Goal: Complete application form

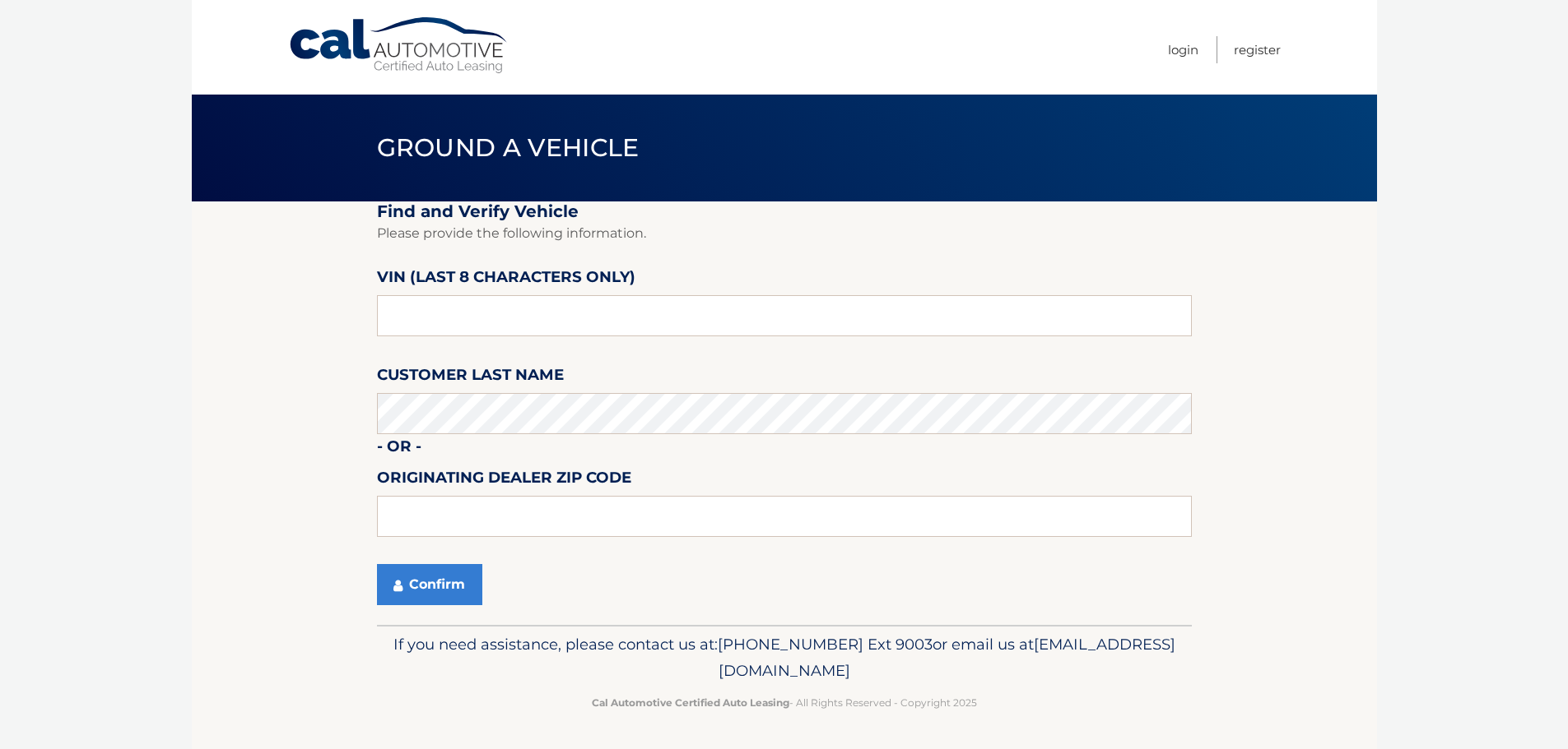
click at [360, 325] on section "Find and Verify Vehicle Please provide the following information. VIN (last 8 c…" at bounding box center [784, 414] width 1185 height 423
type input "NT200314"
type input "15146"
click at [396, 581] on icon "submit" at bounding box center [398, 586] width 9 height 13
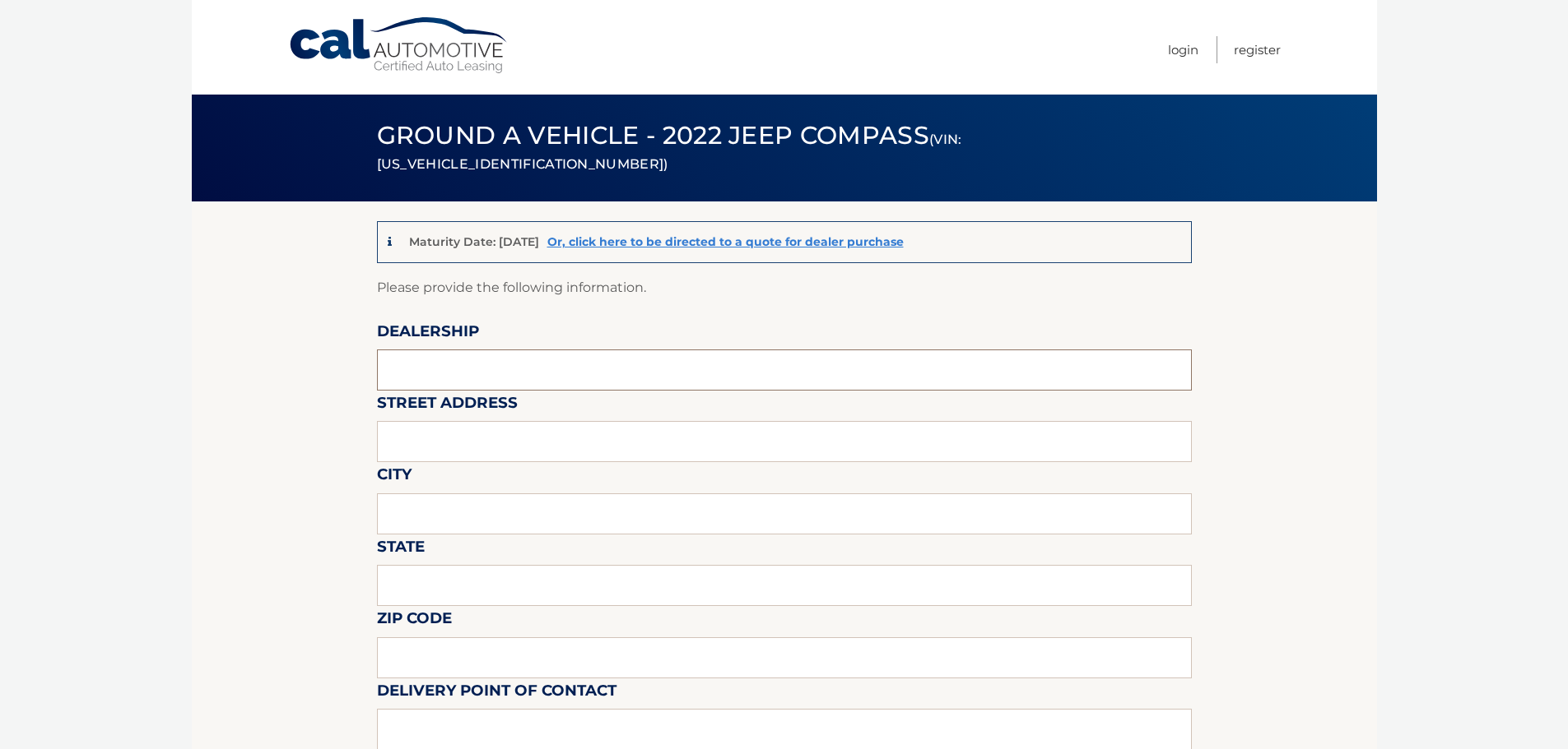
click at [499, 363] on input "text" at bounding box center [784, 370] width 815 height 41
type input "MONROEVILLE CHRYSLER JEEP"
type input "[STREET_ADDRESS][PERSON_NAME]"
type input "MONROEVILLE"
type input "PA"
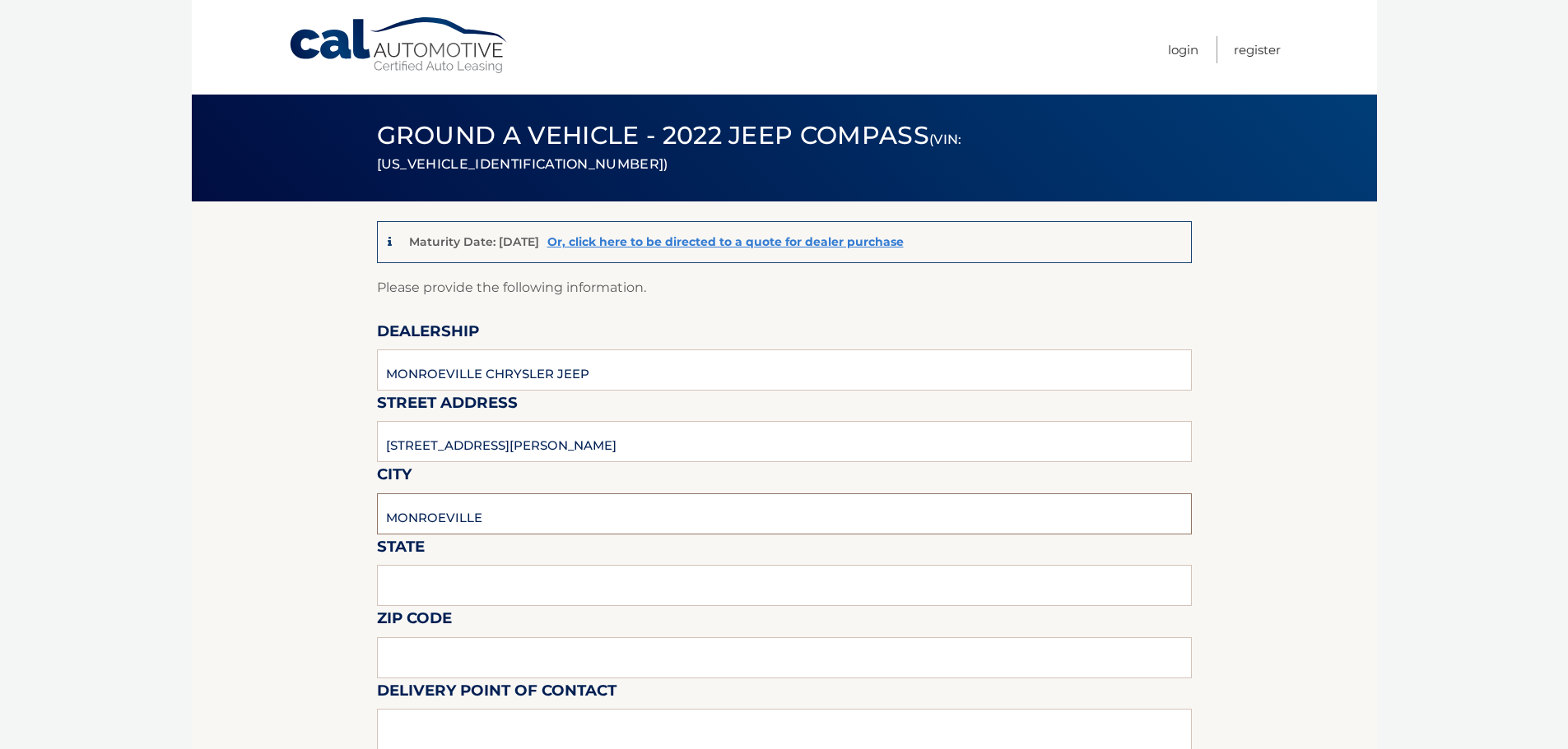
type input "15146"
type input "[PERSON_NAME]"
type input "4128561422"
type input "[EMAIL_ADDRESS][DOMAIN_NAME]"
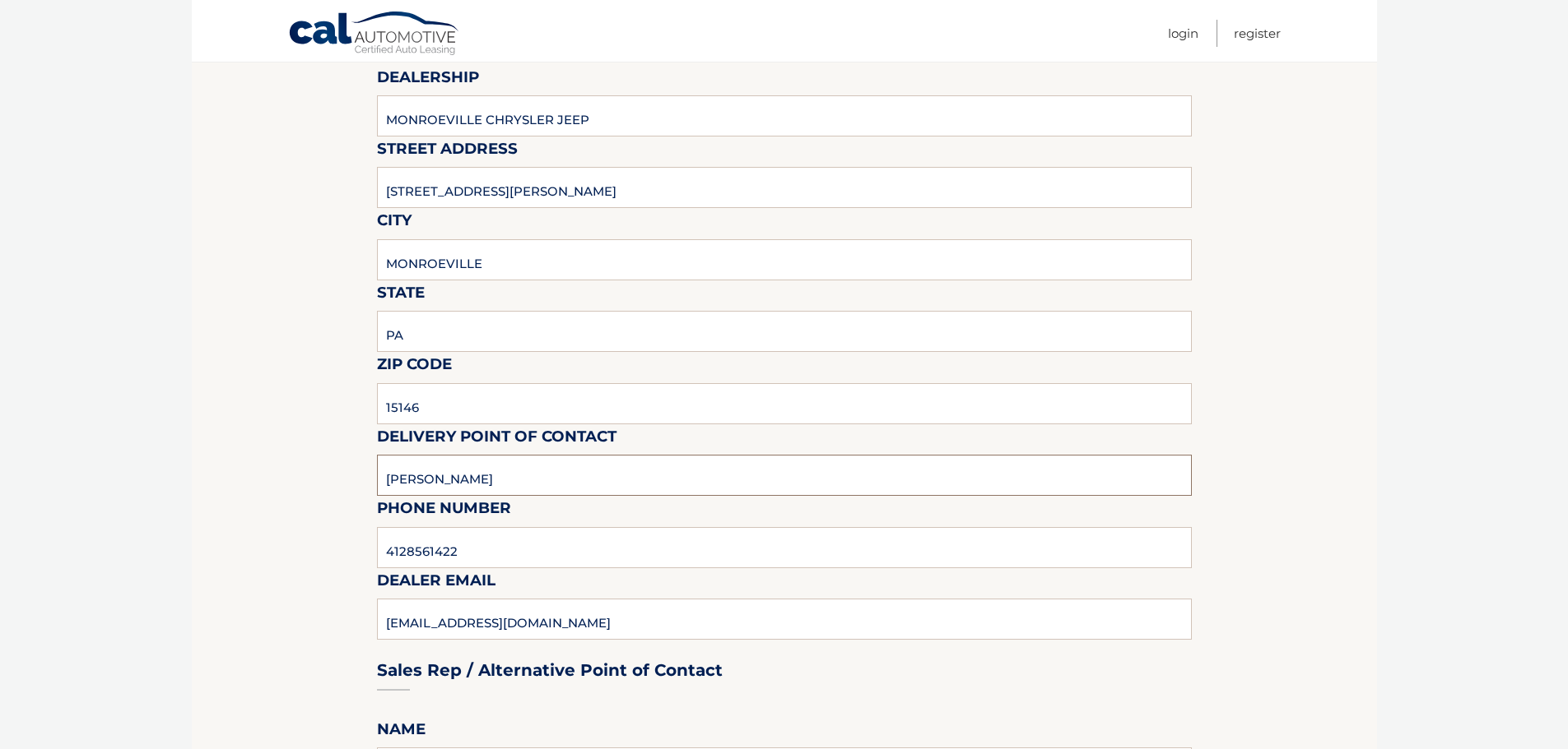
scroll to position [274, 0]
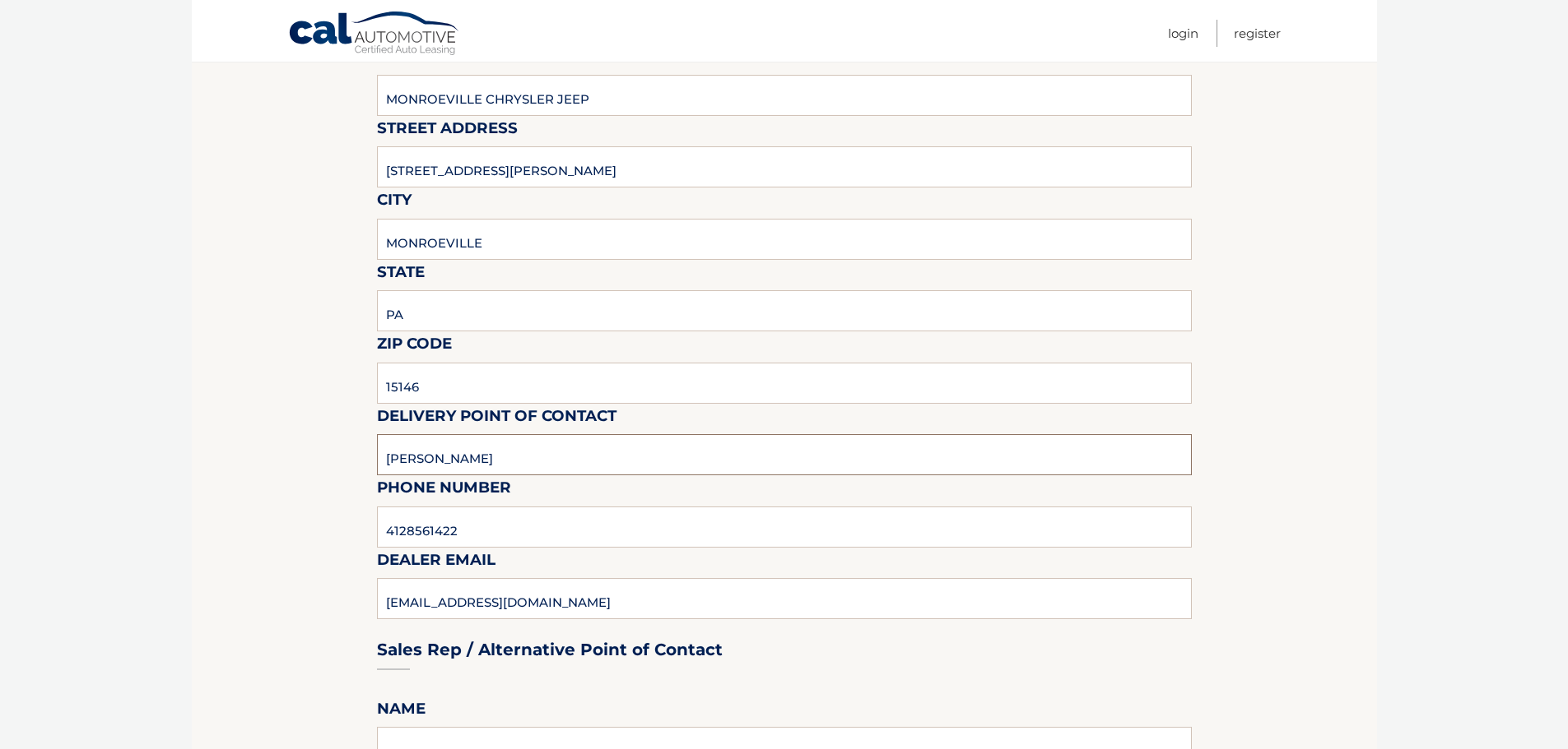
type input "[PERSON_NAME]"
type input "4128561422 EXT 5237"
type input "[EMAIL_ADDRESS][DOMAIN_NAME]"
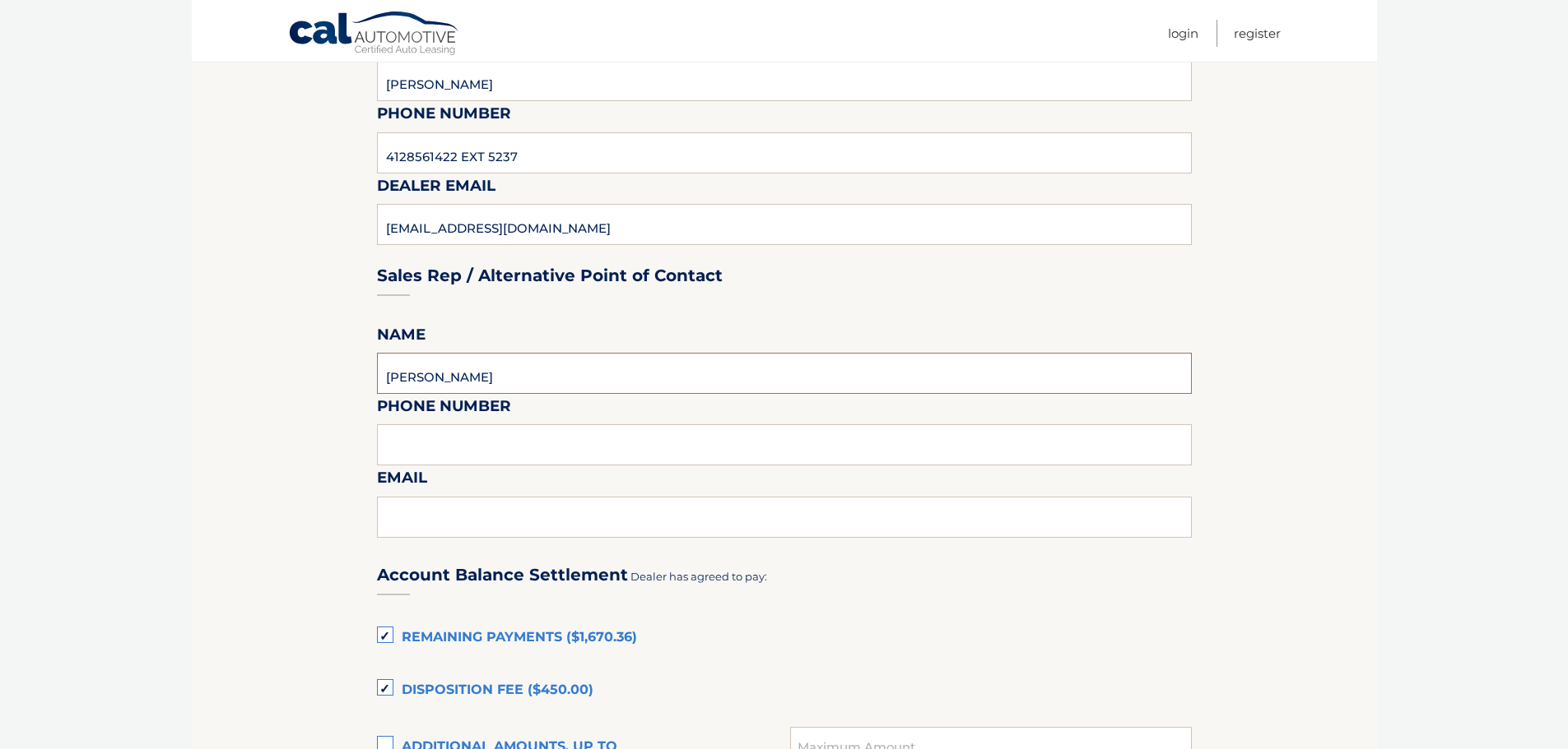
scroll to position [678, 0]
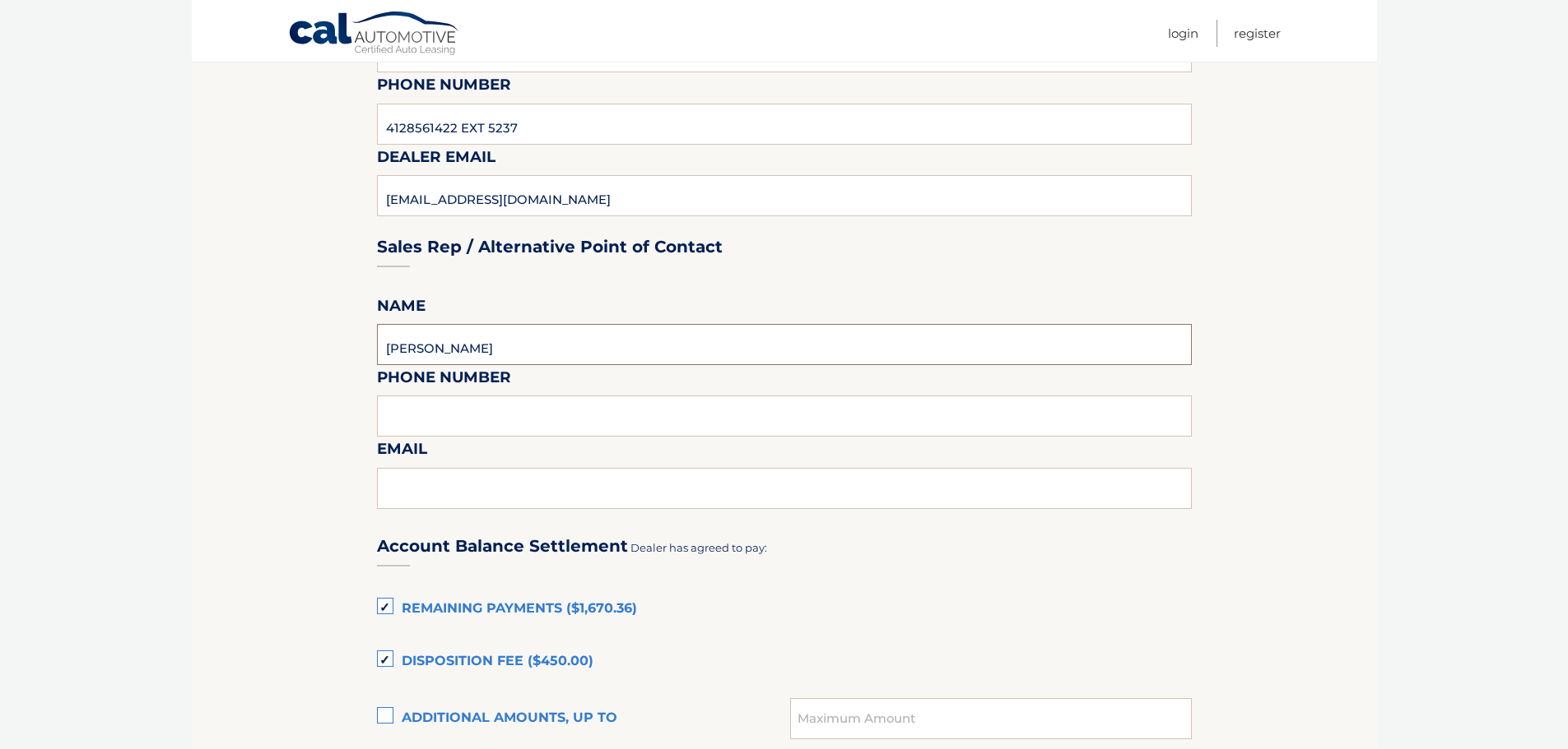
type input "[PERSON_NAME]"
type input "4128561422 EXT 5237"
type input "[EMAIL_ADDRESS][DOMAIN_NAME]"
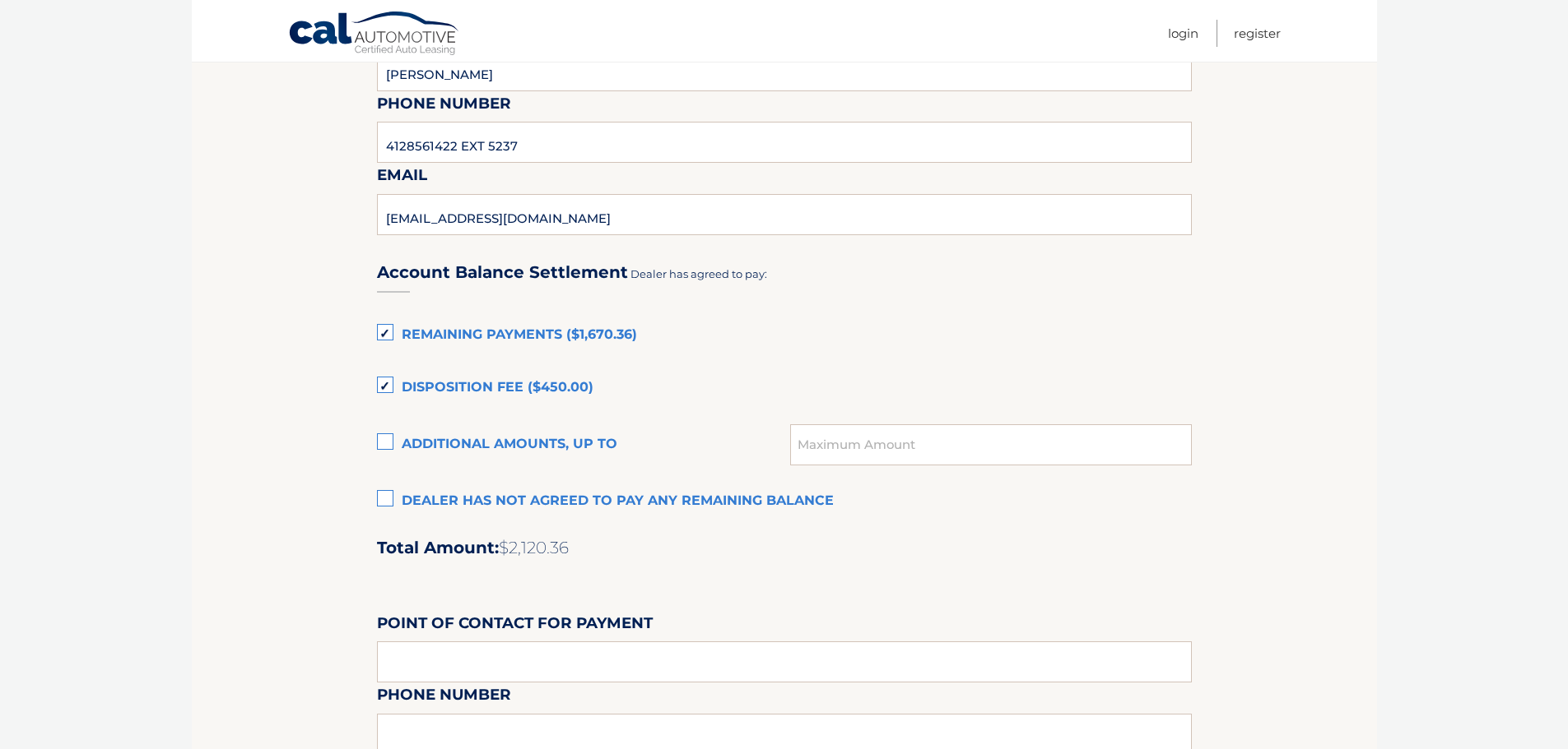
click at [387, 434] on label "Additional amounts, up to" at bounding box center [583, 445] width 414 height 33
click at [0, 0] on input "Additional amounts, up to" at bounding box center [0, 0] width 0 height 0
click at [892, 449] on input "text" at bounding box center [990, 445] width 401 height 41
type input "277.90"
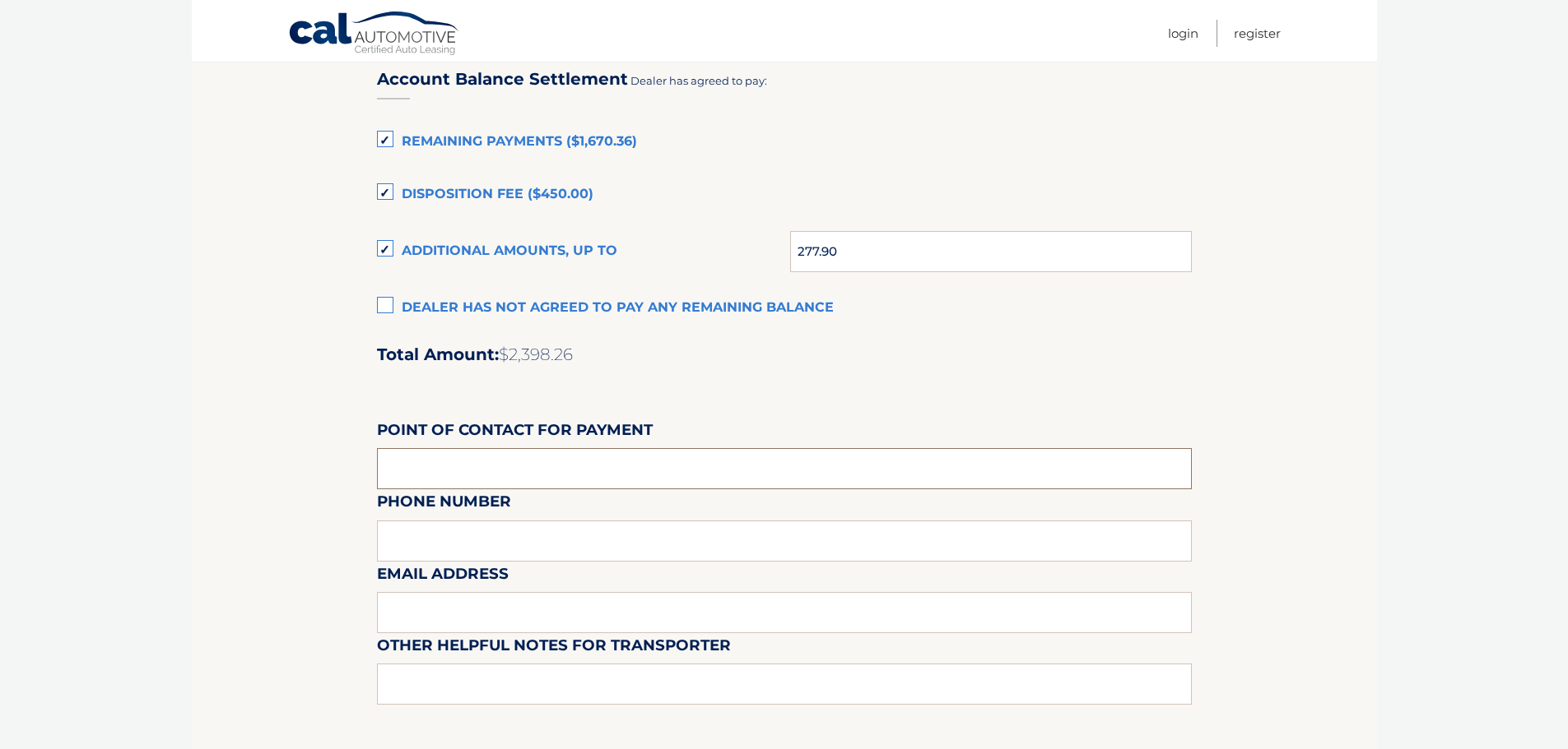
scroll to position [1171, 0]
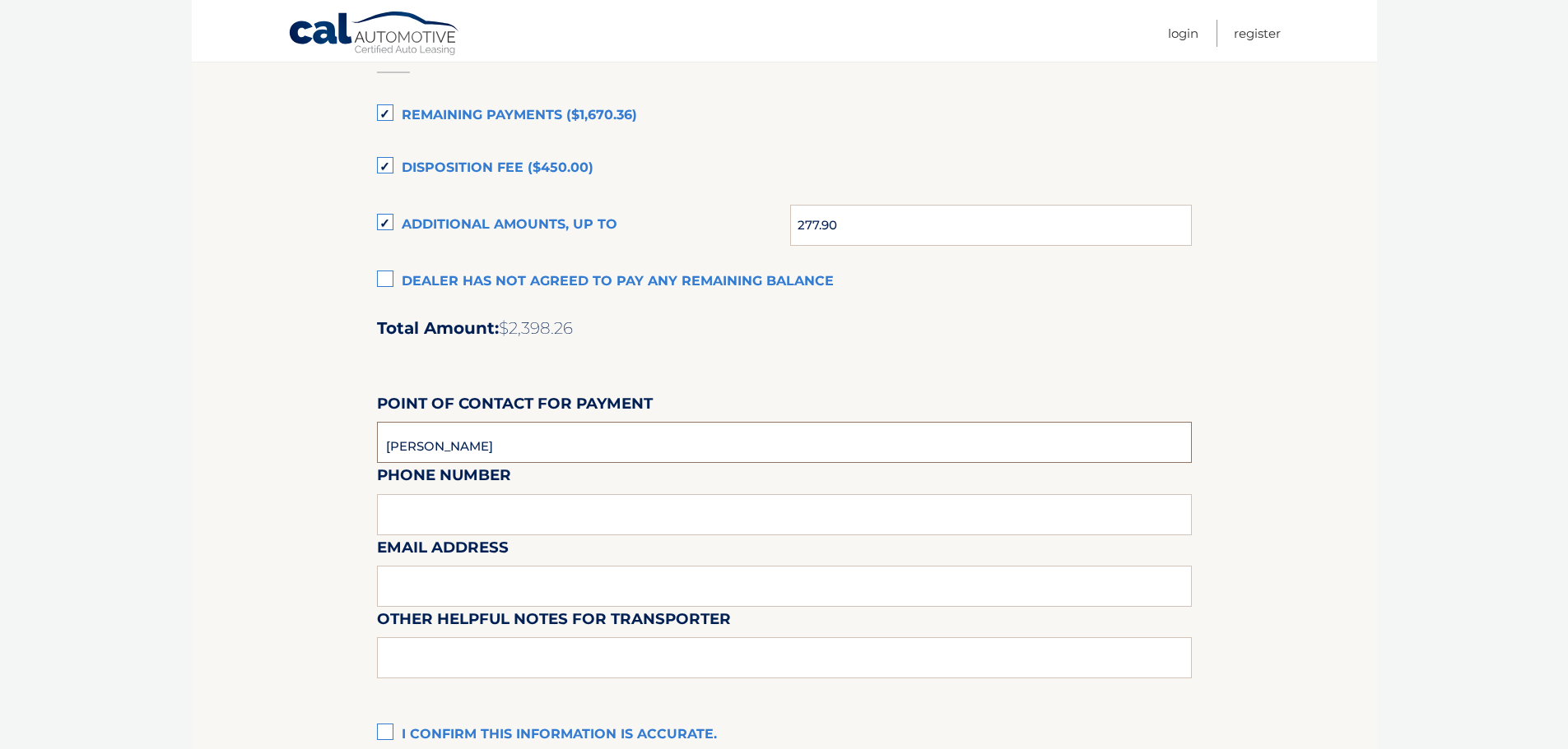
type input "[PERSON_NAME]"
click at [443, 510] on div "Email Address" at bounding box center [784, 499] width 815 height 72
click at [555, 445] on input "[PERSON_NAME]" at bounding box center [784, 442] width 815 height 41
type input "4128561422"
type input "4128561422 EXT 5237"
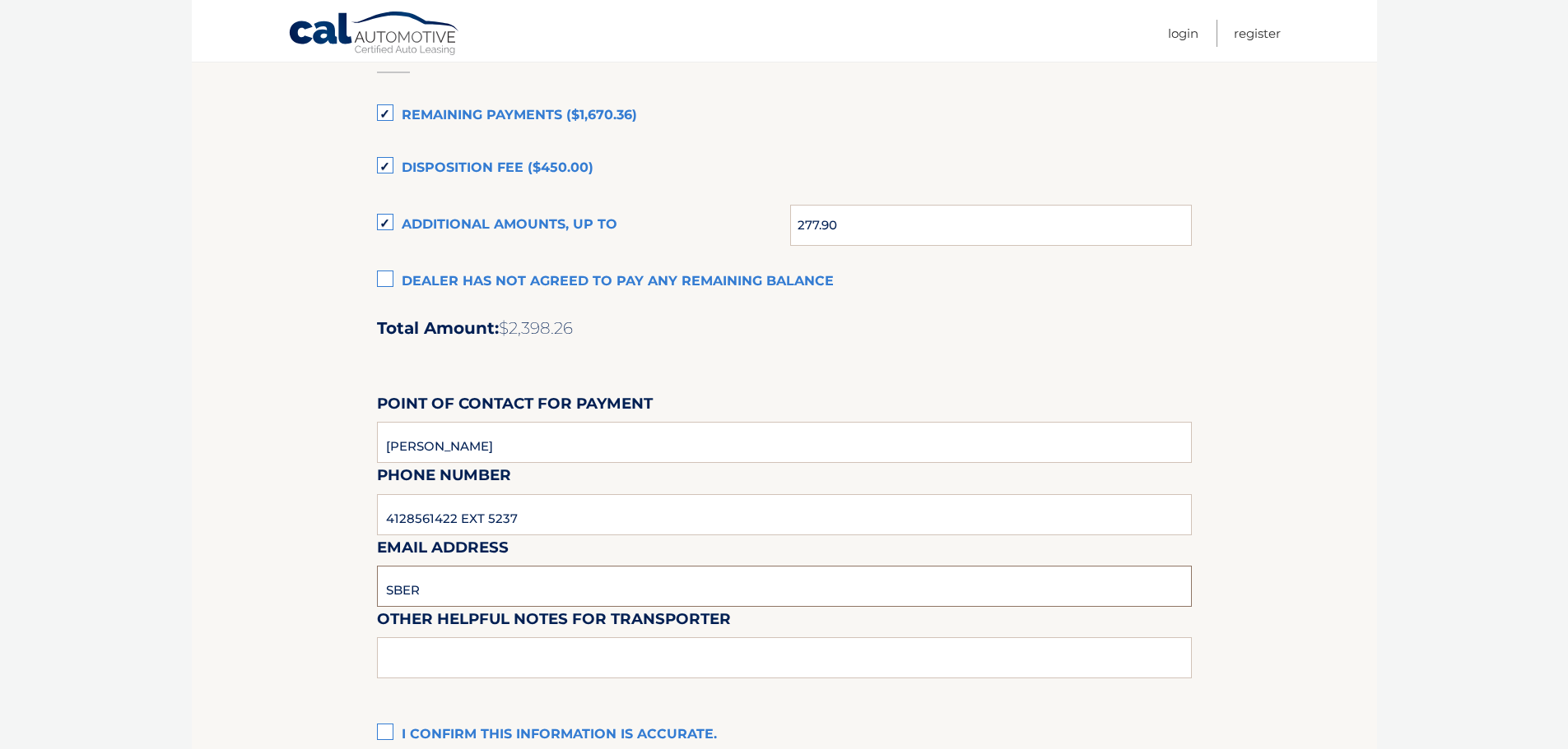
type input "SBERKOWITZ@MONROEVILLEDODGE.COM"
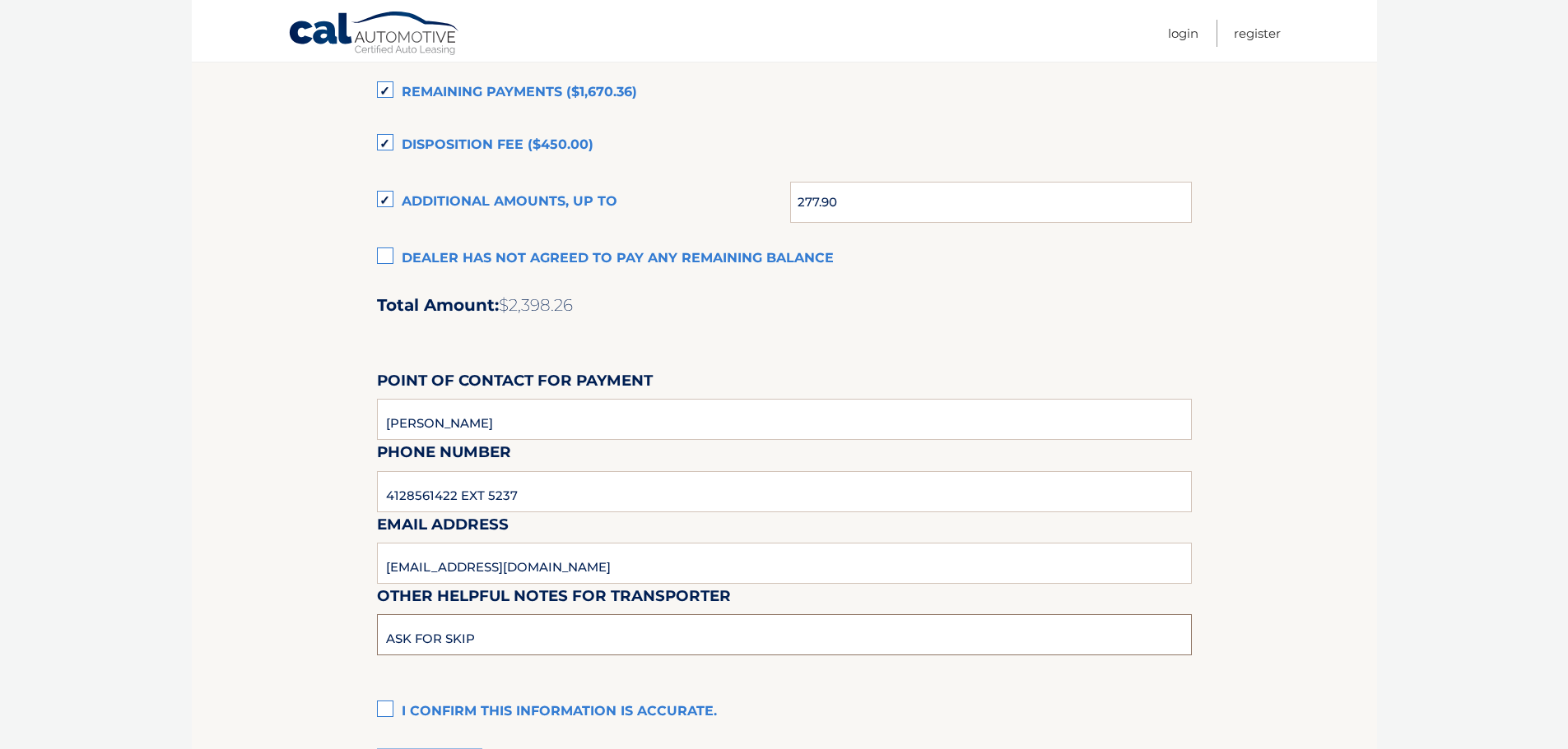
scroll to position [1380, 0]
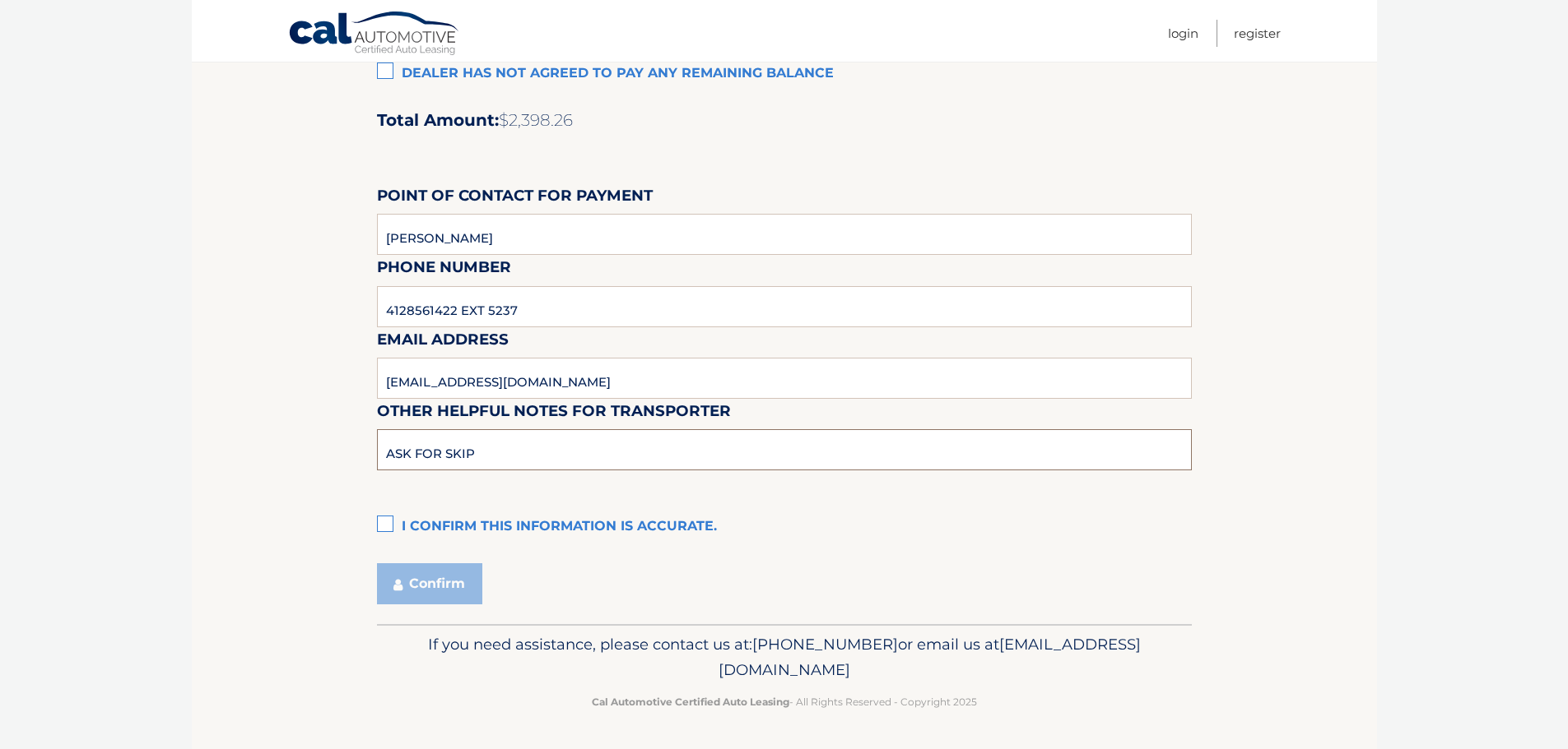
type input "ASK FOR SKIP"
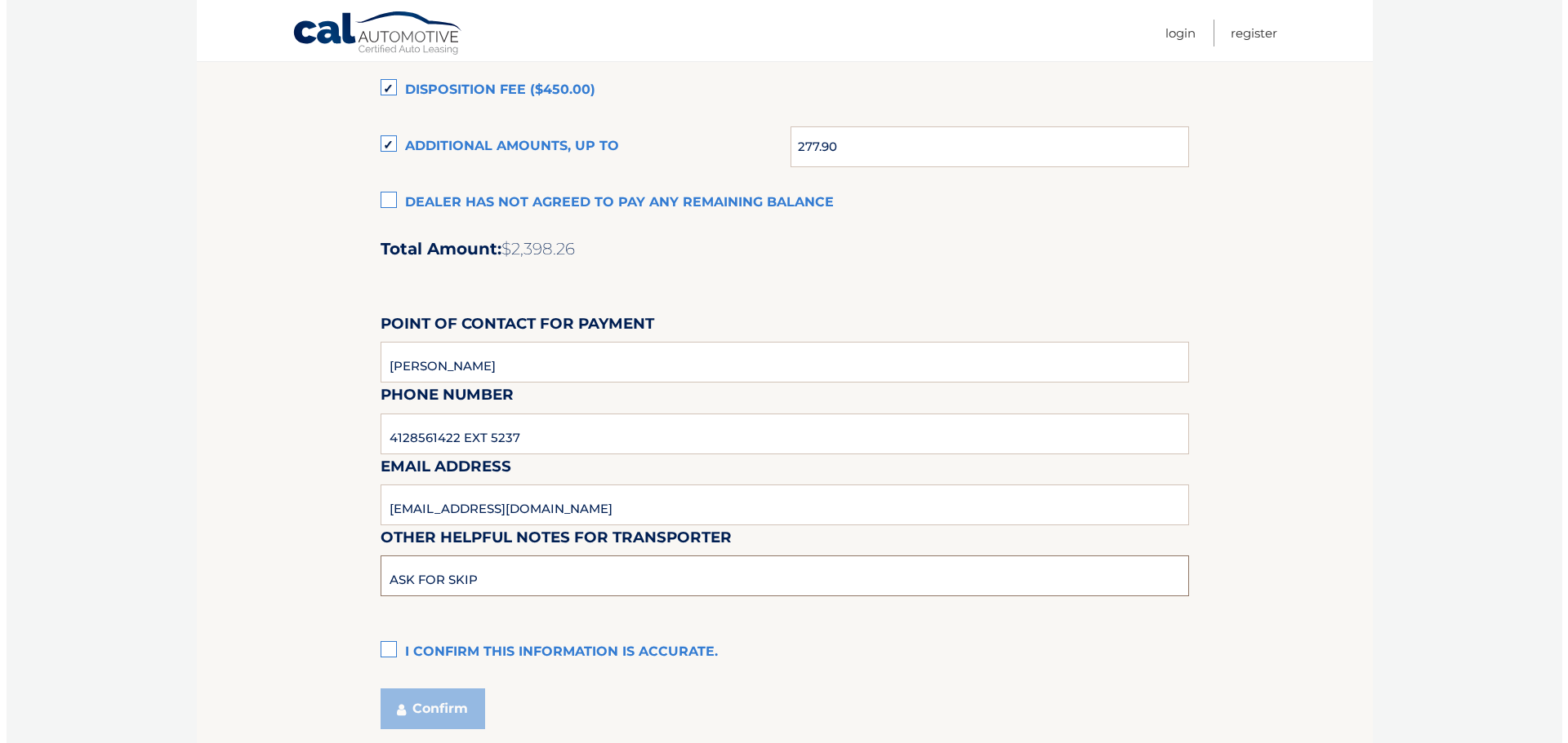
scroll to position [1260, 0]
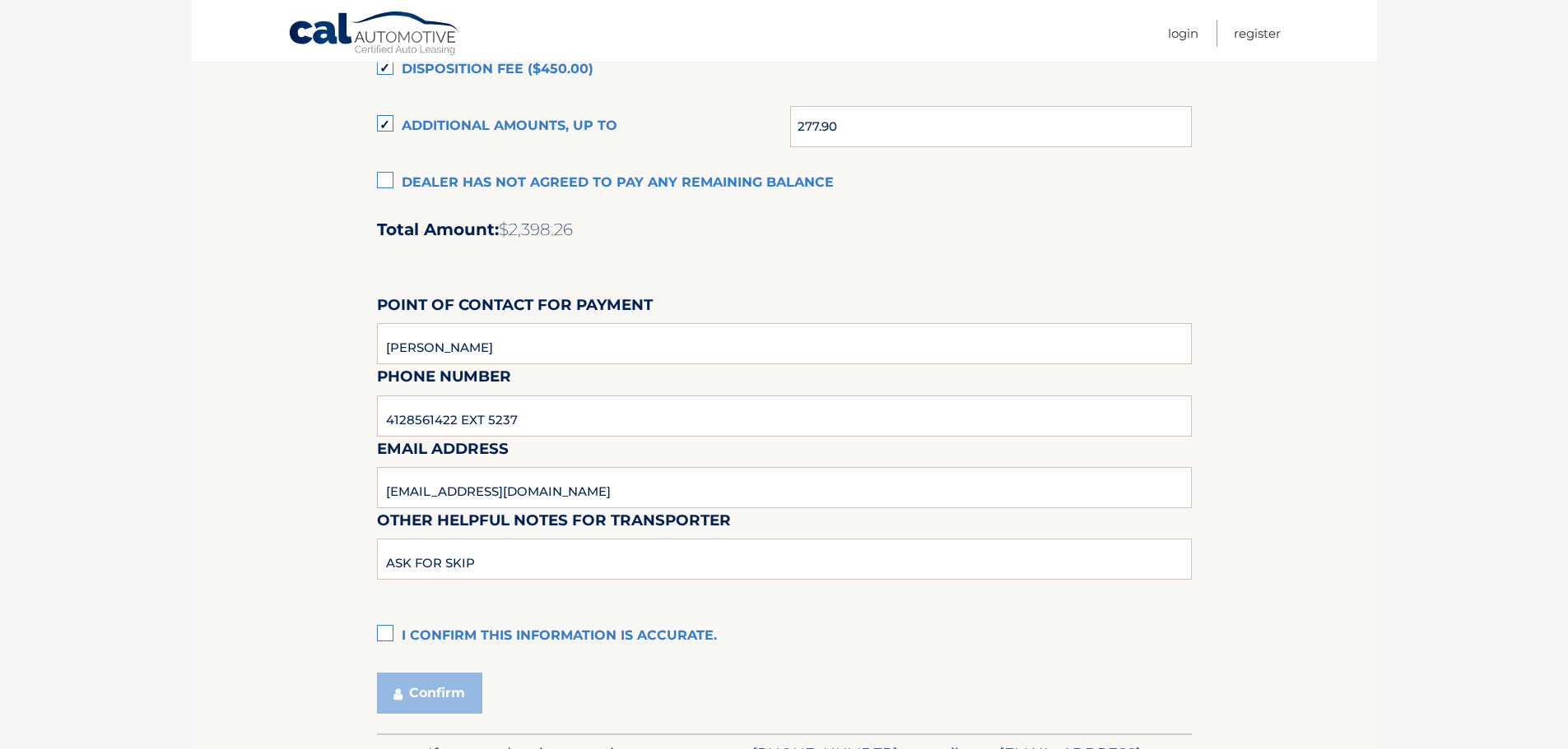
click at [384, 628] on label "I confirm this information is accurate." at bounding box center [784, 636] width 815 height 33
click at [0, 0] on input "I confirm this information is accurate." at bounding box center [0, 0] width 0 height 0
click at [433, 688] on button "Confirm" at bounding box center [429, 693] width 105 height 41
